Goal: Use online tool/utility: Utilize a website feature to perform a specific function

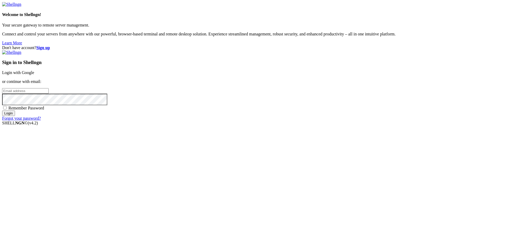
click at [34, 75] on link "Login with Google" at bounding box center [18, 72] width 32 height 4
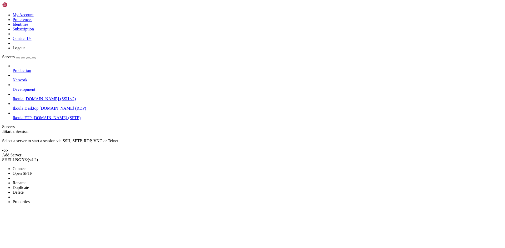
click at [27, 167] on span "Connect" at bounding box center [20, 169] width 14 height 4
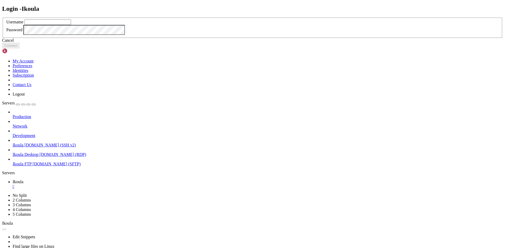
click at [71, 25] on input "text" at bounding box center [47, 22] width 47 height 6
type input "plb"
click at [19, 48] on button "Connect" at bounding box center [10, 46] width 17 height 6
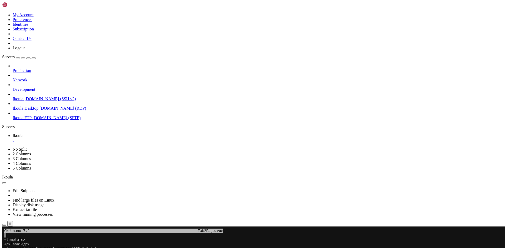
drag, startPoint x: 31, startPoint y: 419, endPoint x: 25, endPoint y: 420, distance: 5.8
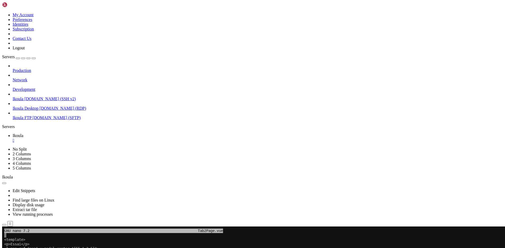
drag, startPoint x: 150, startPoint y: 396, endPoint x: 6, endPoint y: 384, distance: 145.0
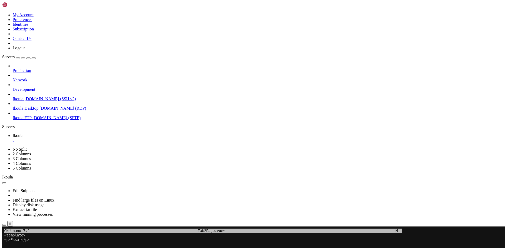
drag, startPoint x: 4, startPoint y: 236, endPoint x: 110, endPoint y: 292, distance: 119.5
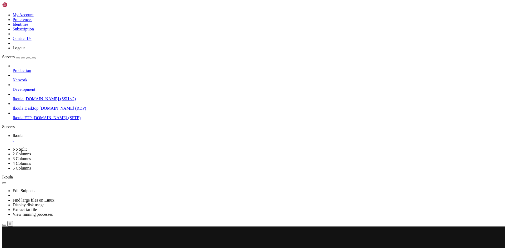
scroll to position [76, 0]
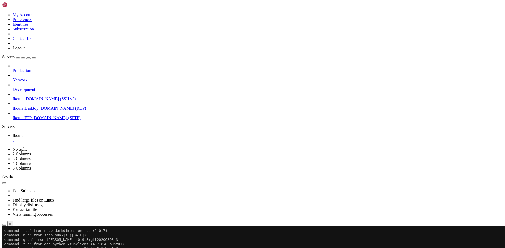
scroll to position [161, 0]
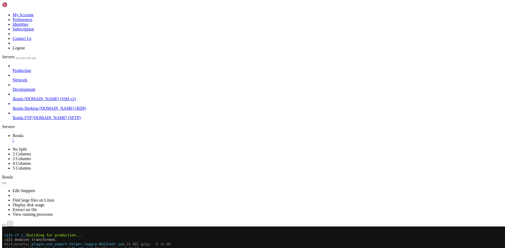
scroll to position [585, 0]
